Goal: Information Seeking & Learning: Learn about a topic

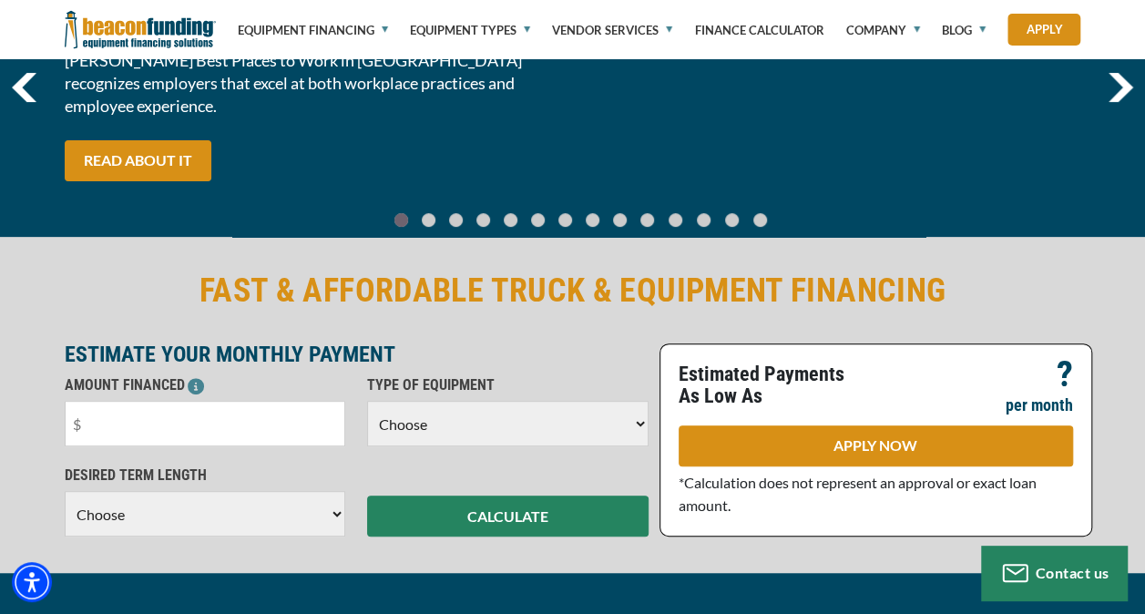
scroll to position [265, 0]
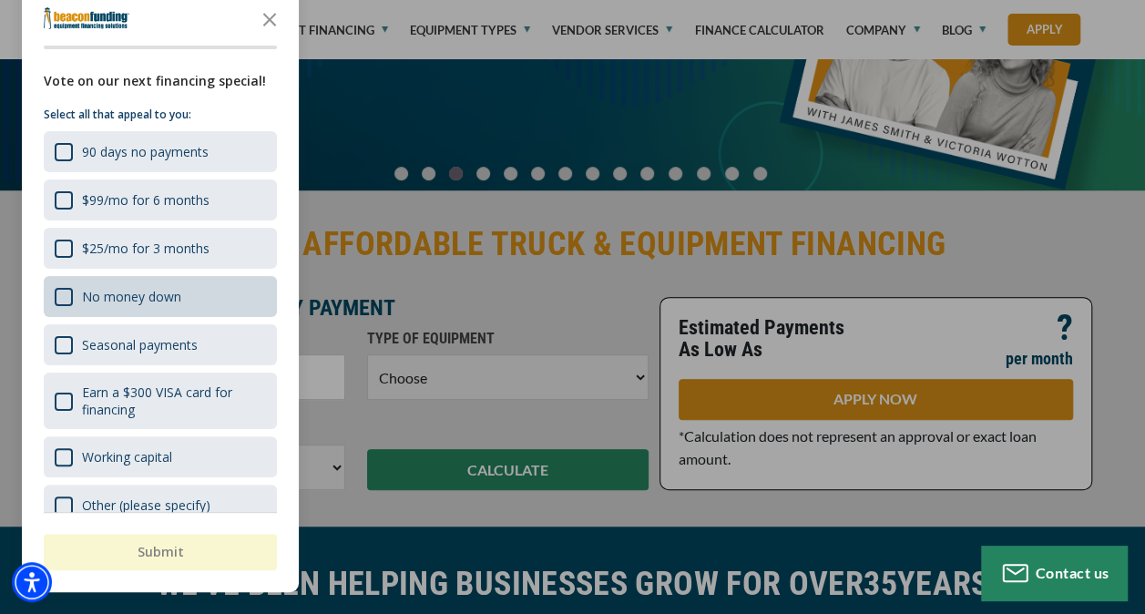
click at [54, 298] on div "No money down" at bounding box center [160, 296] width 233 height 41
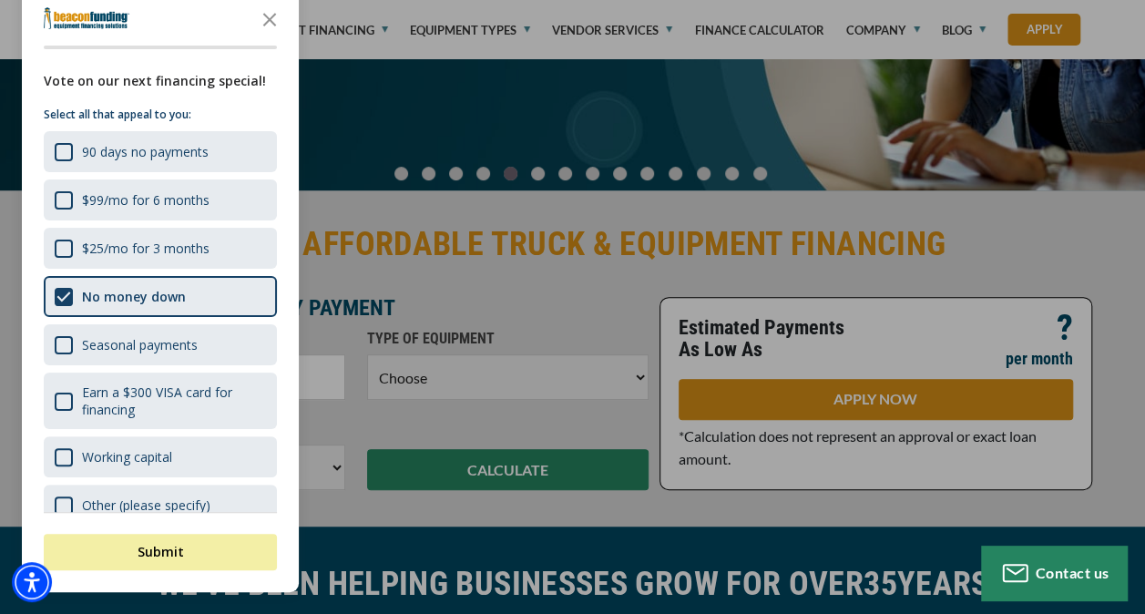
scroll to position [27, 0]
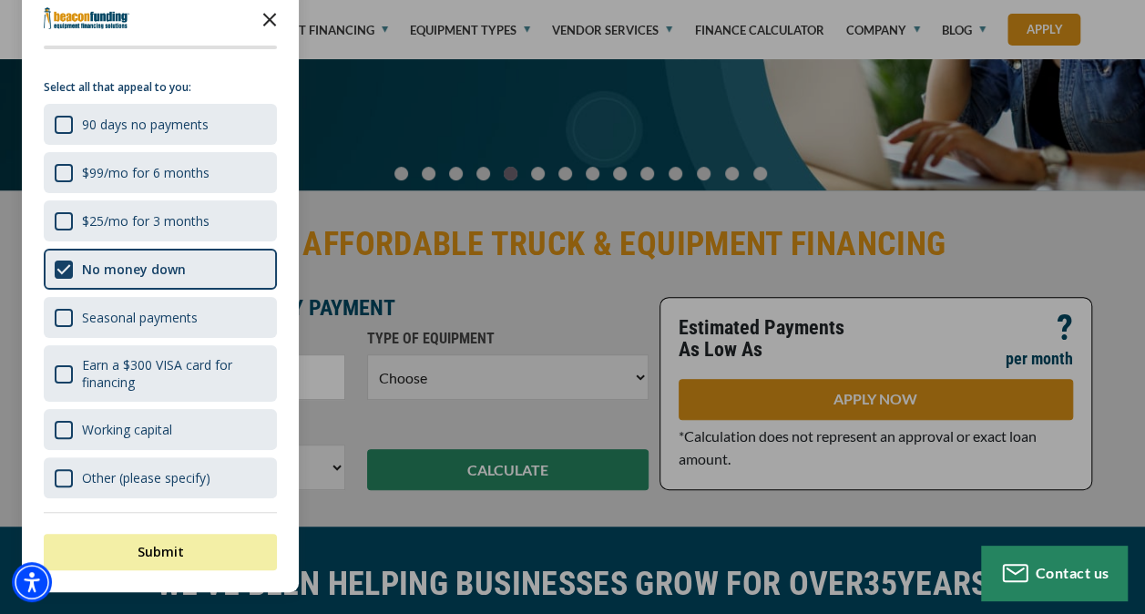
click at [268, 25] on icon "Close the survey" at bounding box center [269, 18] width 36 height 36
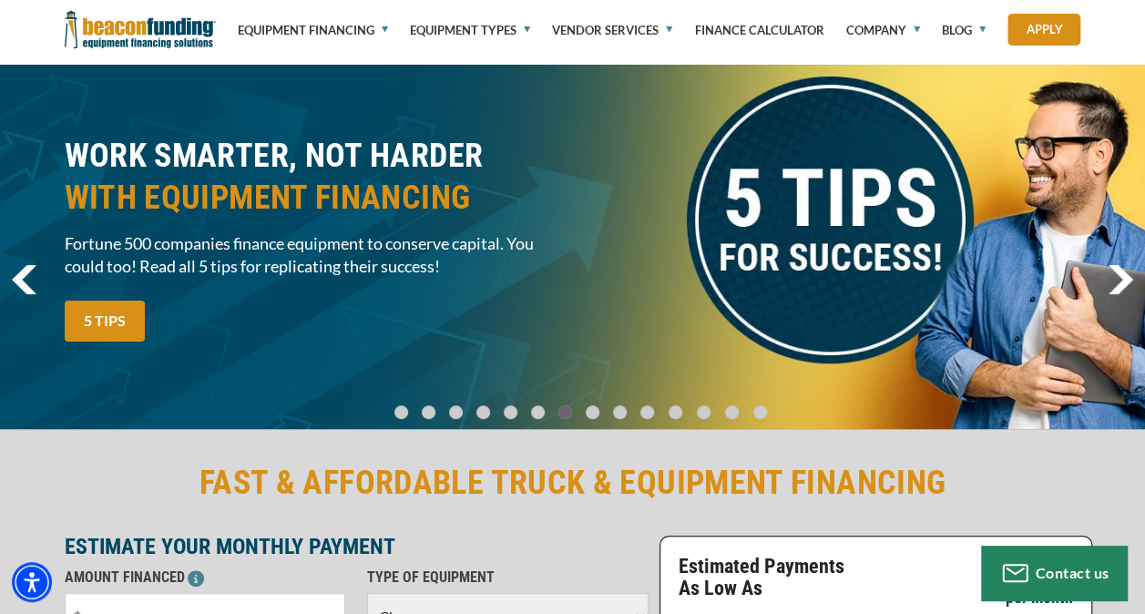
scroll to position [0, 0]
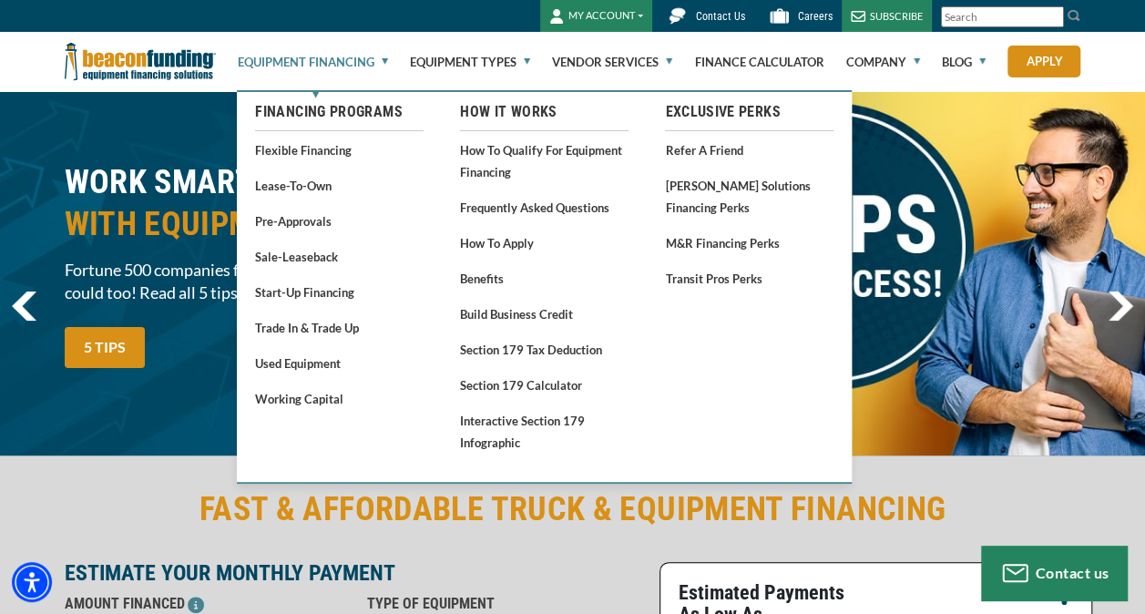
click at [384, 55] on link "Equipment Financing" at bounding box center [313, 62] width 150 height 58
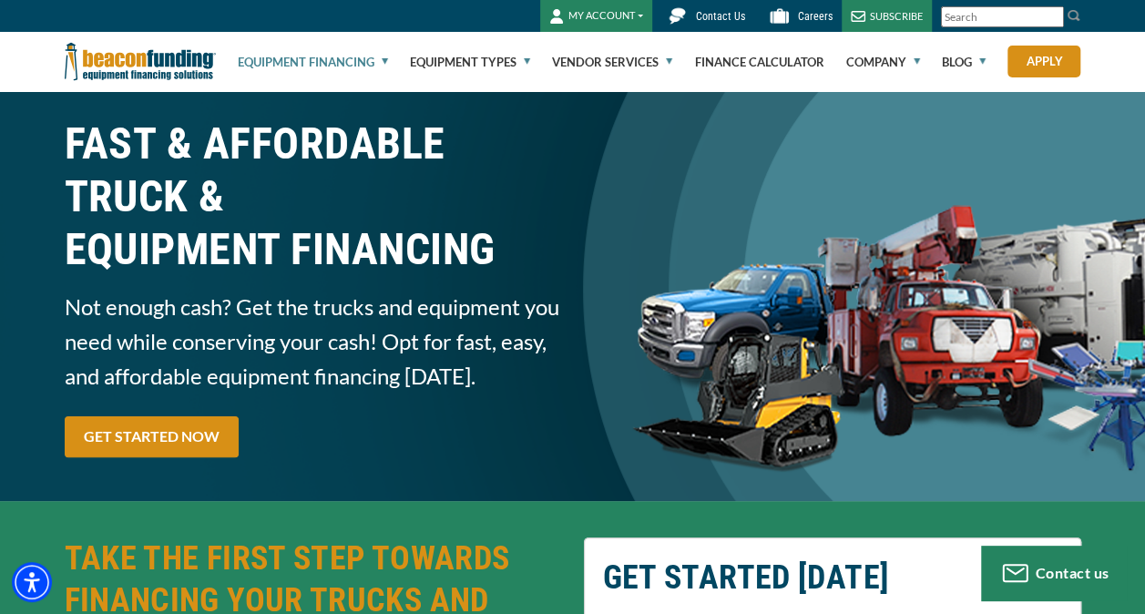
click at [384, 55] on link "Equipment Financing" at bounding box center [313, 62] width 150 height 58
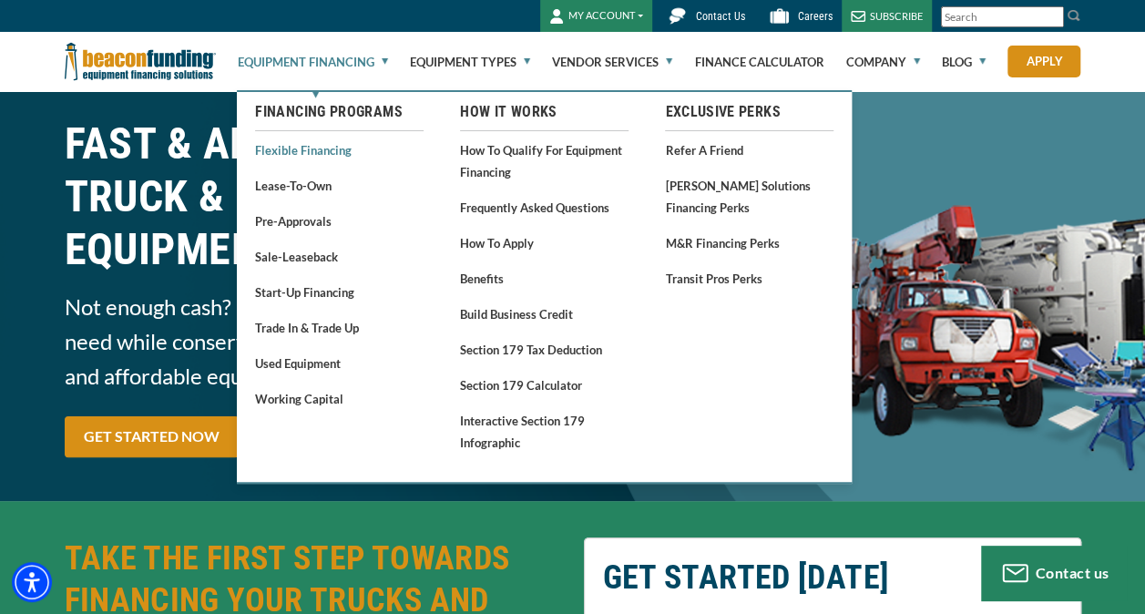
click at [306, 153] on link "Flexible Financing" at bounding box center [339, 149] width 169 height 23
